Goal: Transaction & Acquisition: Purchase product/service

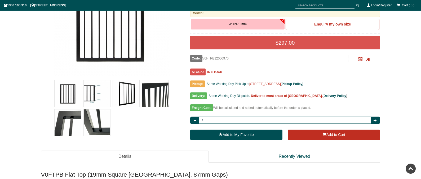
scroll to position [127, 0]
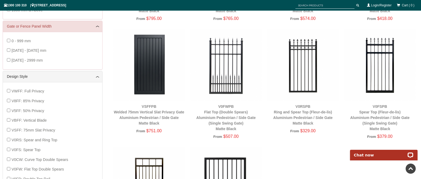
scroll to position [178, 0]
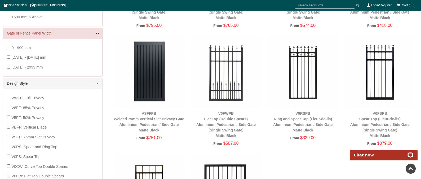
click at [300, 81] on img at bounding box center [303, 72] width 72 height 72
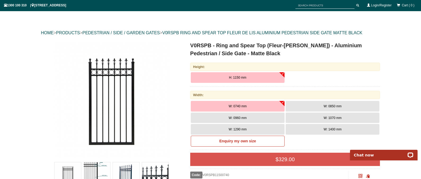
click at [328, 130] on span "W: 1400 mm" at bounding box center [333, 129] width 18 height 4
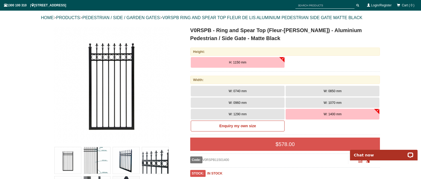
scroll to position [59, 0]
